Goal: Check status

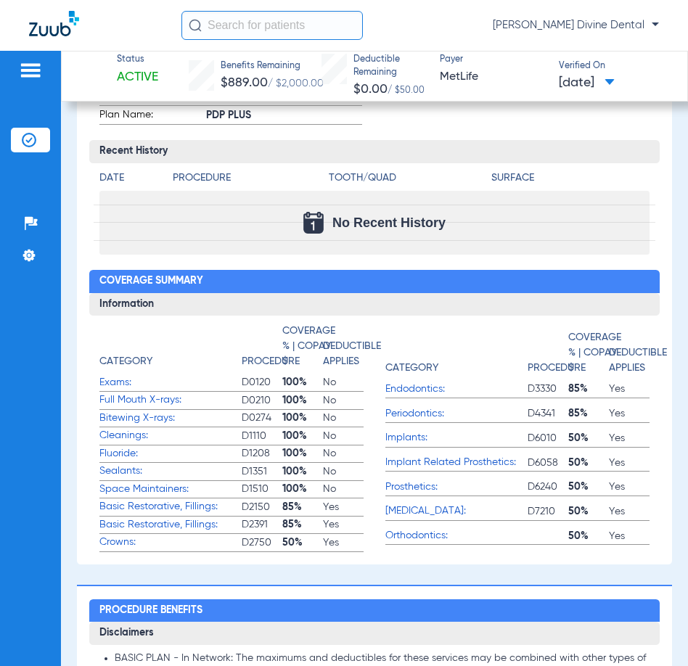
scroll to position [436, 0]
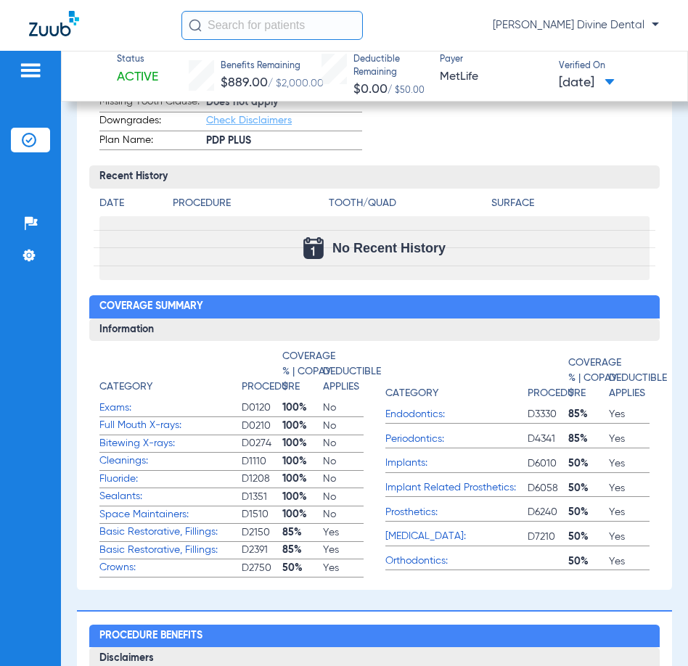
click at [137, 428] on span "Full Mouth X-rays:" at bounding box center [170, 425] width 142 height 15
click at [138, 441] on span "Bitewing X-rays:" at bounding box center [170, 443] width 142 height 15
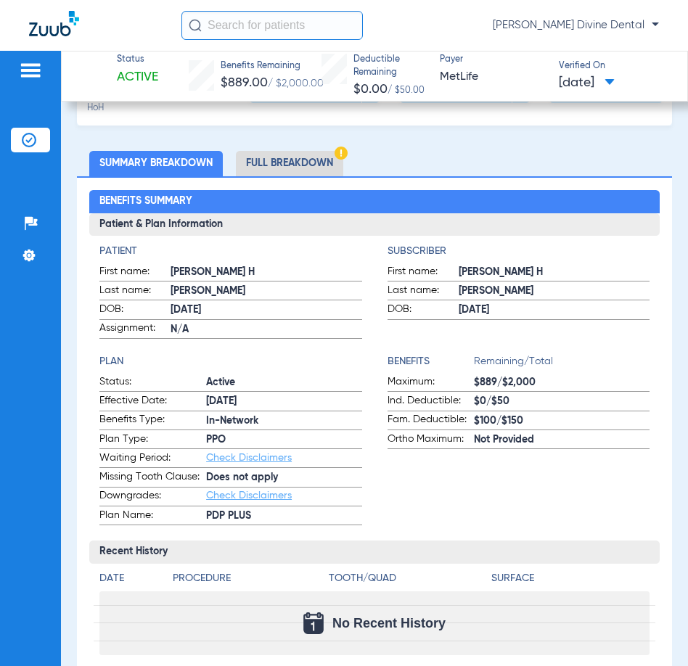
scroll to position [0, 0]
